Goal: Information Seeking & Learning: Learn about a topic

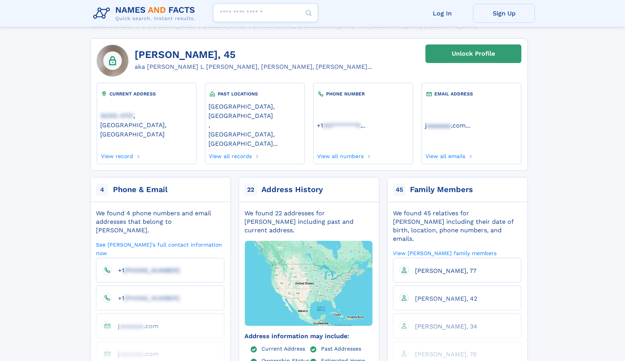
scroll to position [63, 0]
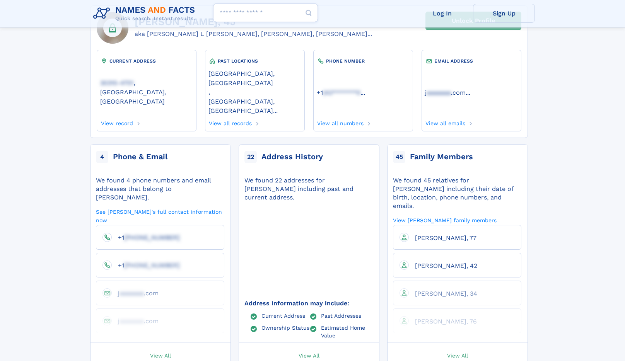
click at [438, 235] on span "John L Cimino, 77" at bounding box center [446, 238] width 62 height 7
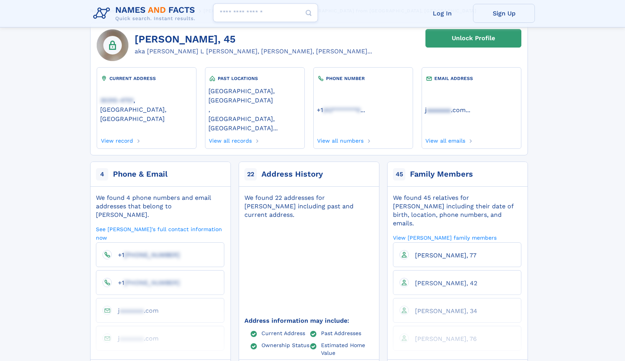
scroll to position [0, 0]
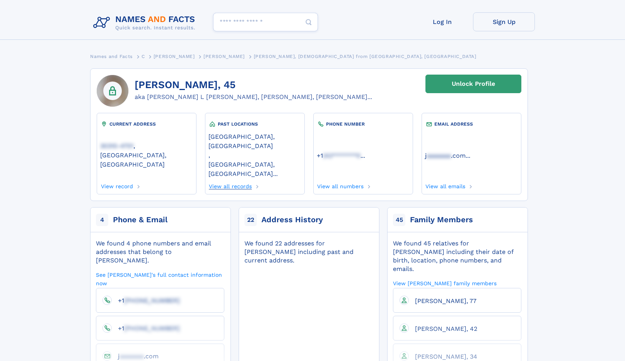
click at [231, 181] on link "View all records" at bounding box center [231, 185] width 44 height 9
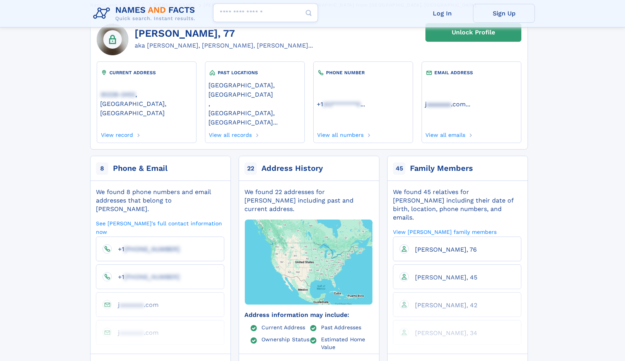
scroll to position [135, 0]
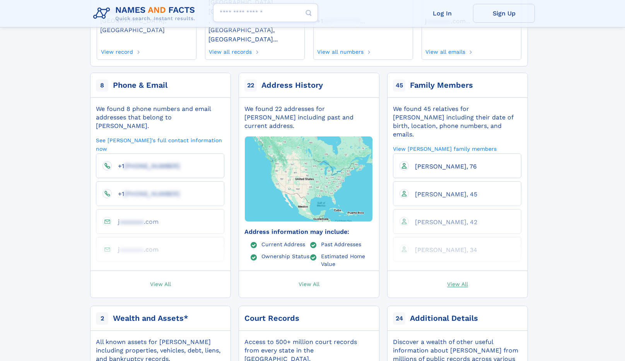
click at [457, 281] on span "View All" at bounding box center [457, 284] width 21 height 7
